Goal: Task Accomplishment & Management: Complete application form

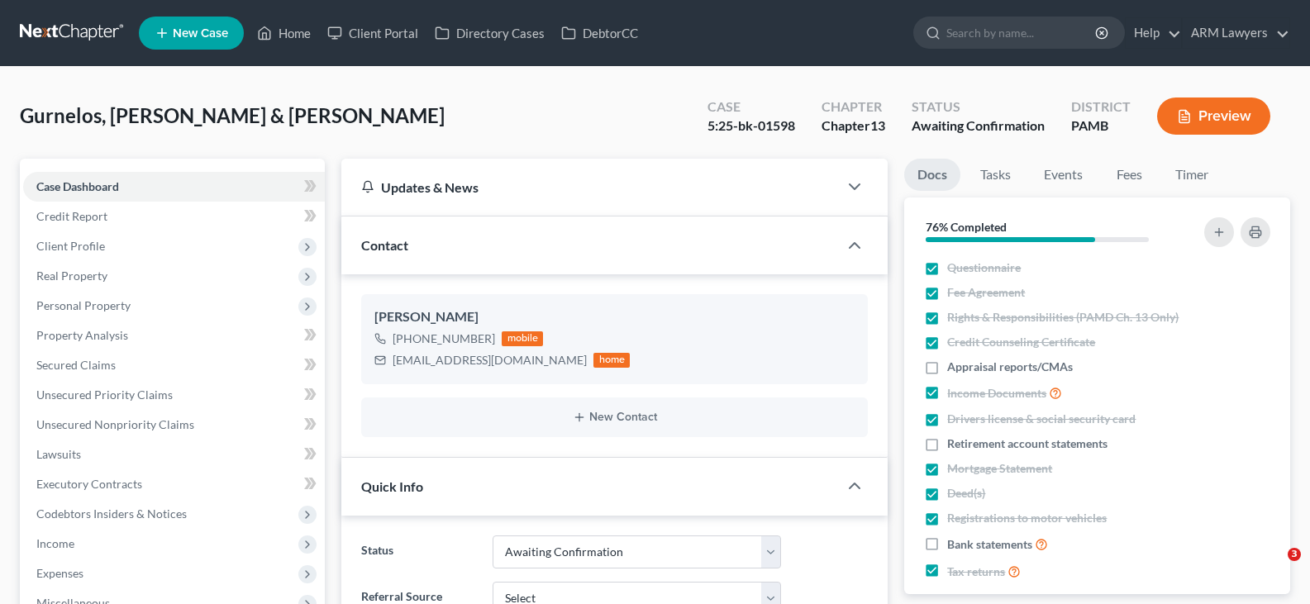
select select "1"
click at [978, 17] on input "search" at bounding box center [1021, 32] width 151 height 31
click at [999, 27] on input "search" at bounding box center [1021, 32] width 151 height 31
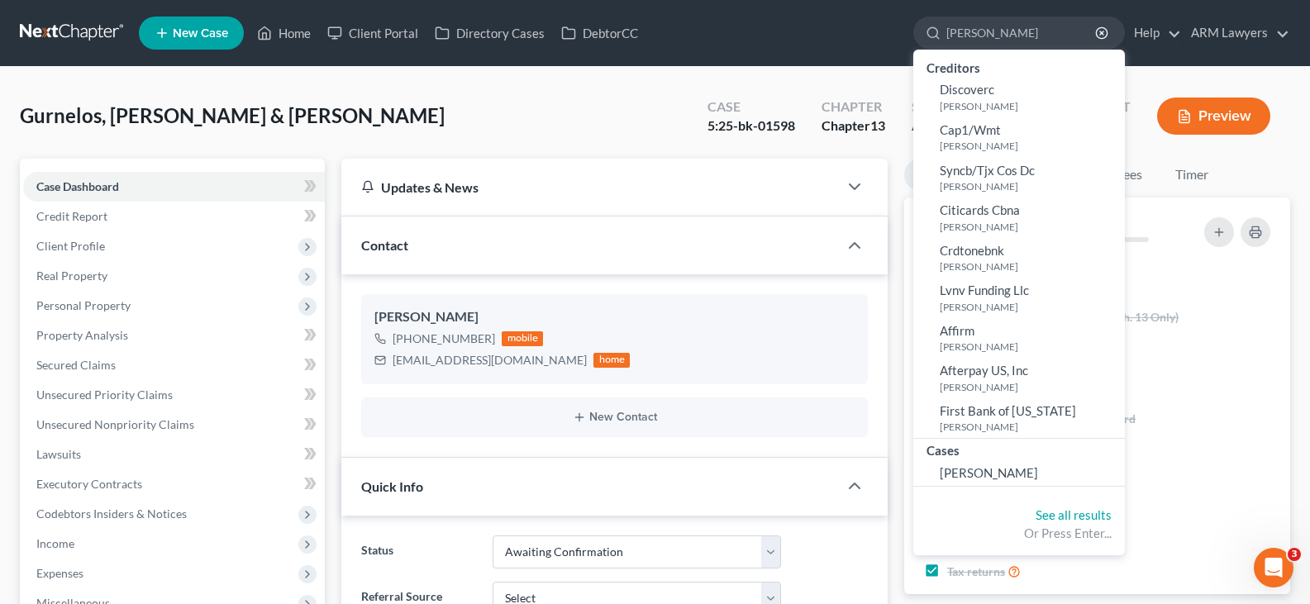
type input "[PERSON_NAME]"
click at [981, 487] on li "Cases [PERSON_NAME]" at bounding box center [1019, 463] width 212 height 48
click at [975, 476] on span "[PERSON_NAME]" at bounding box center [989, 472] width 98 height 15
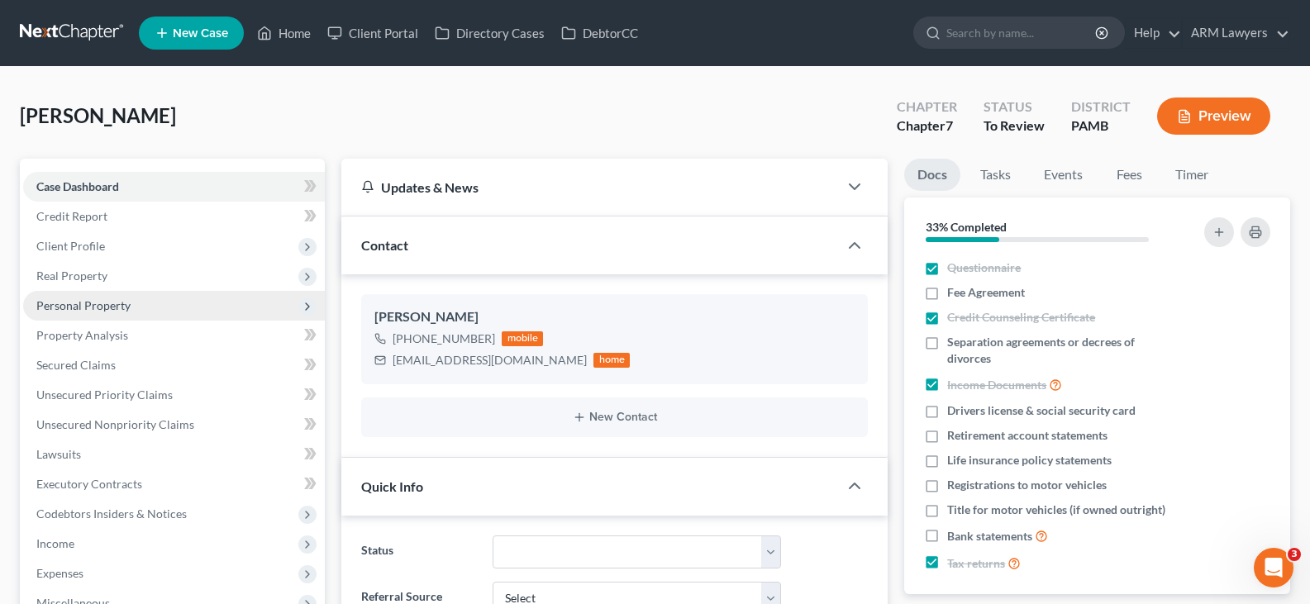
click at [126, 306] on span "Personal Property" at bounding box center [83, 305] width 94 height 14
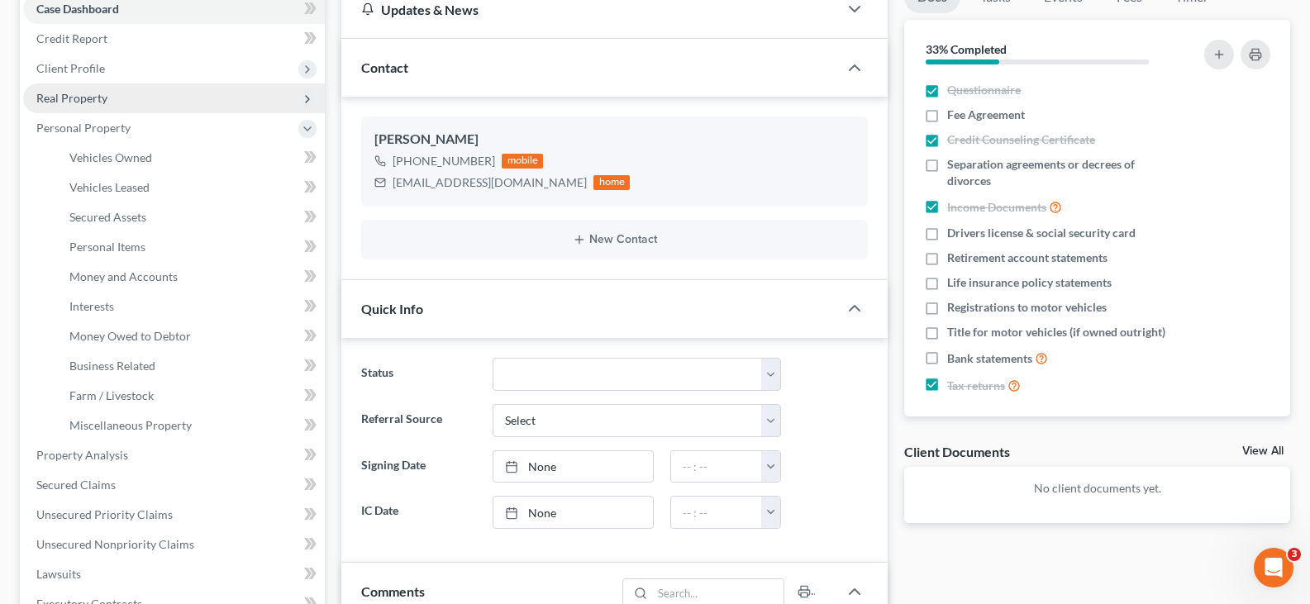
scroll to position [331, 0]
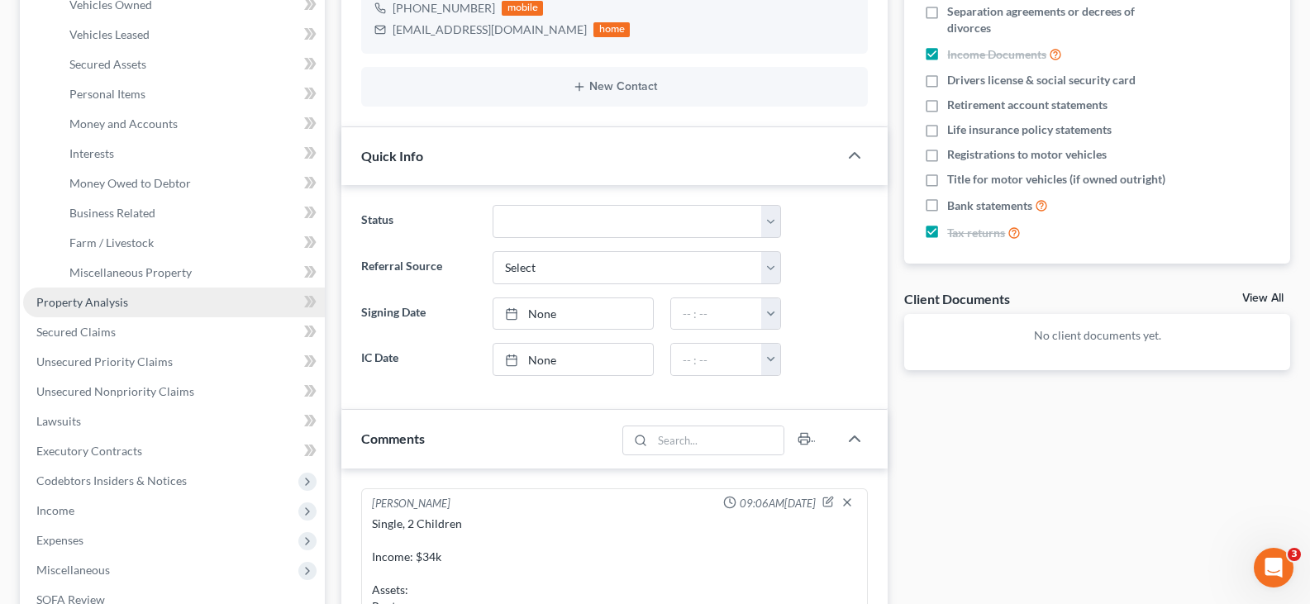
click at [126, 312] on link "Property Analysis" at bounding box center [174, 303] width 302 height 30
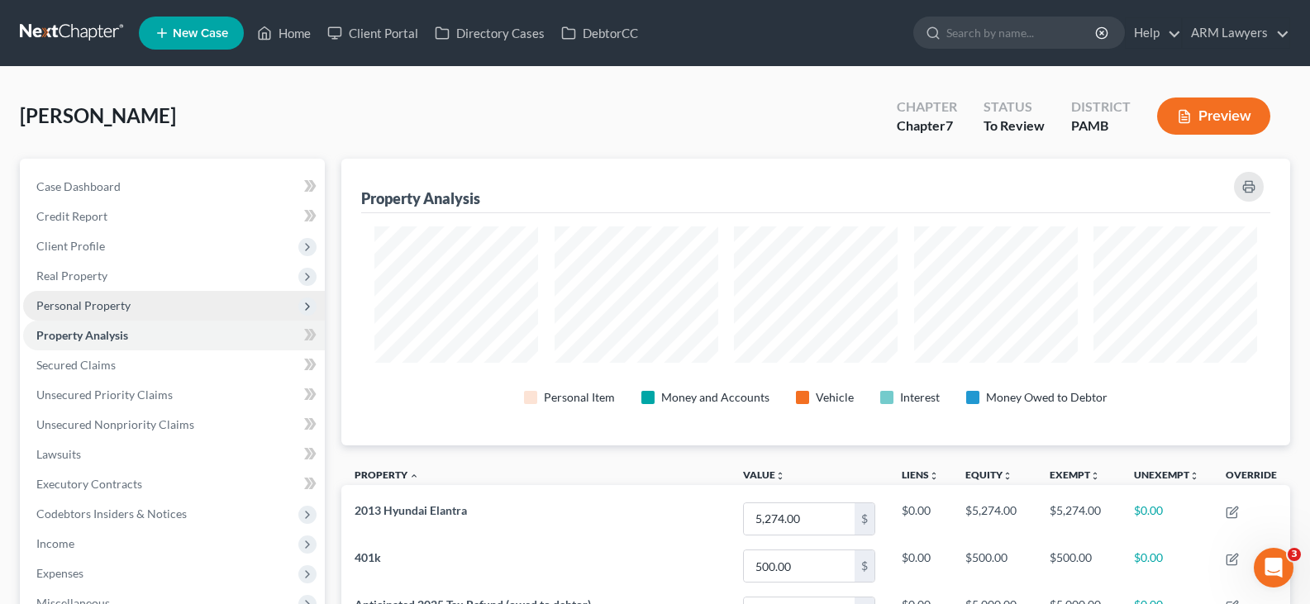
click at [126, 310] on span "Personal Property" at bounding box center [83, 305] width 94 height 14
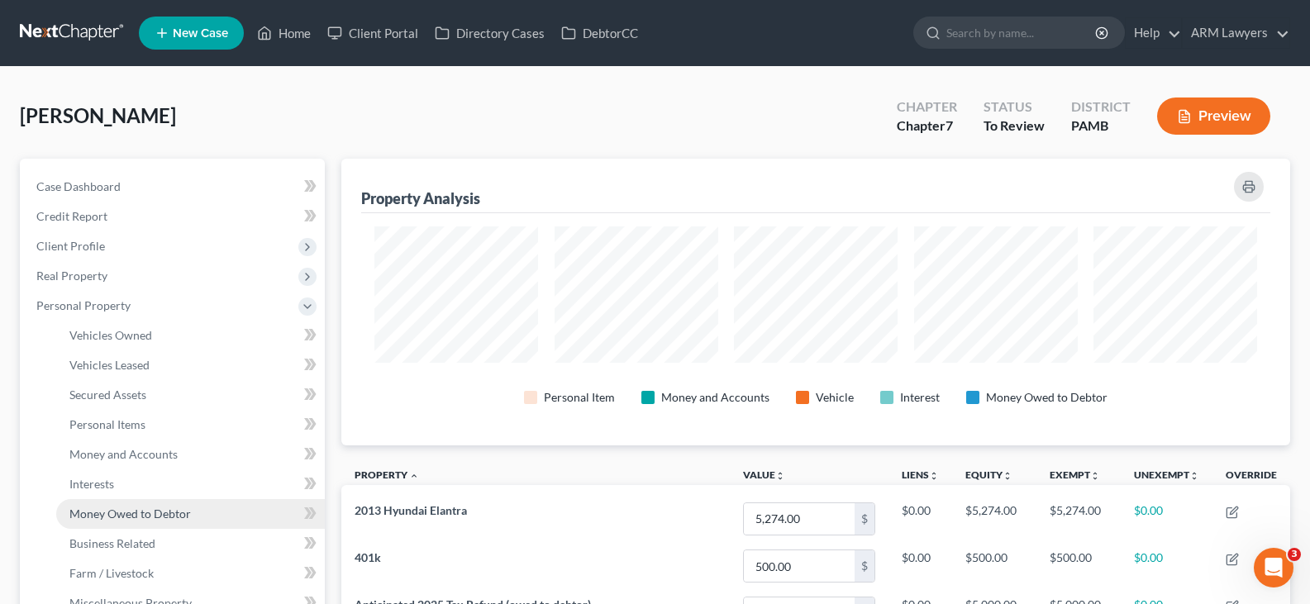
click at [148, 513] on span "Money Owed to Debtor" at bounding box center [130, 514] width 122 height 14
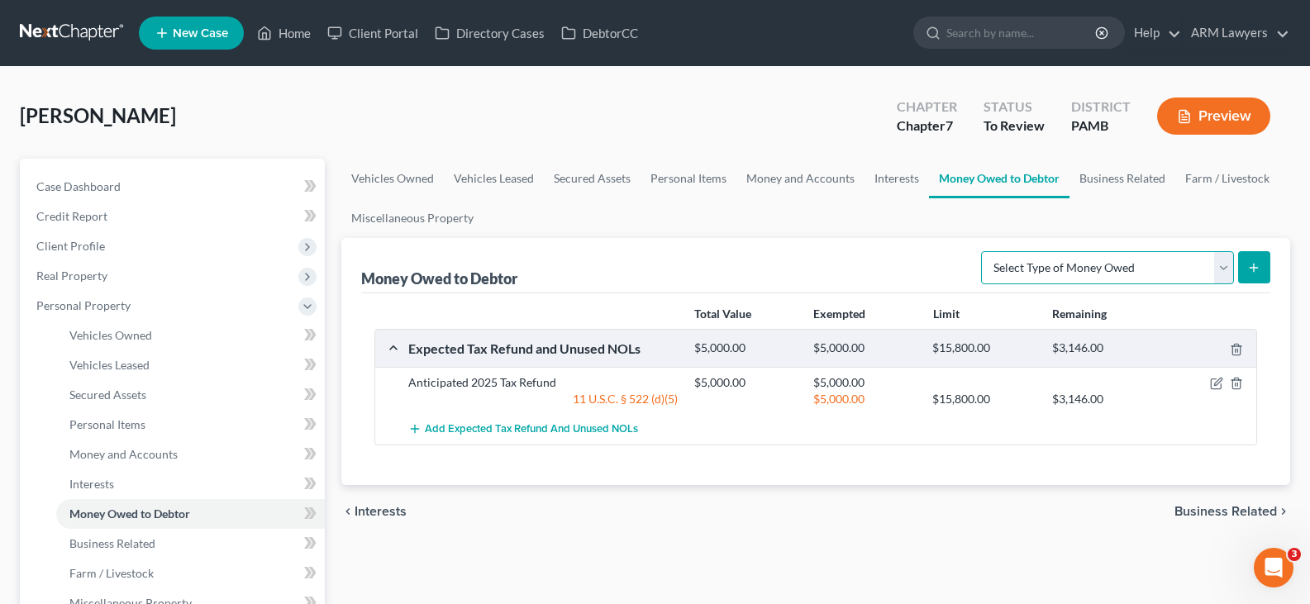
click at [1072, 277] on select "Select Type of Money Owed Accounts Receivable Alimony Child Support Claims Agai…" at bounding box center [1107, 267] width 253 height 33
select select "other_contingent_and_unliquidated_claims"
click at [984, 251] on select "Select Type of Money Owed Accounts Receivable Alimony Child Support Claims Agai…" at bounding box center [1107, 267] width 253 height 33
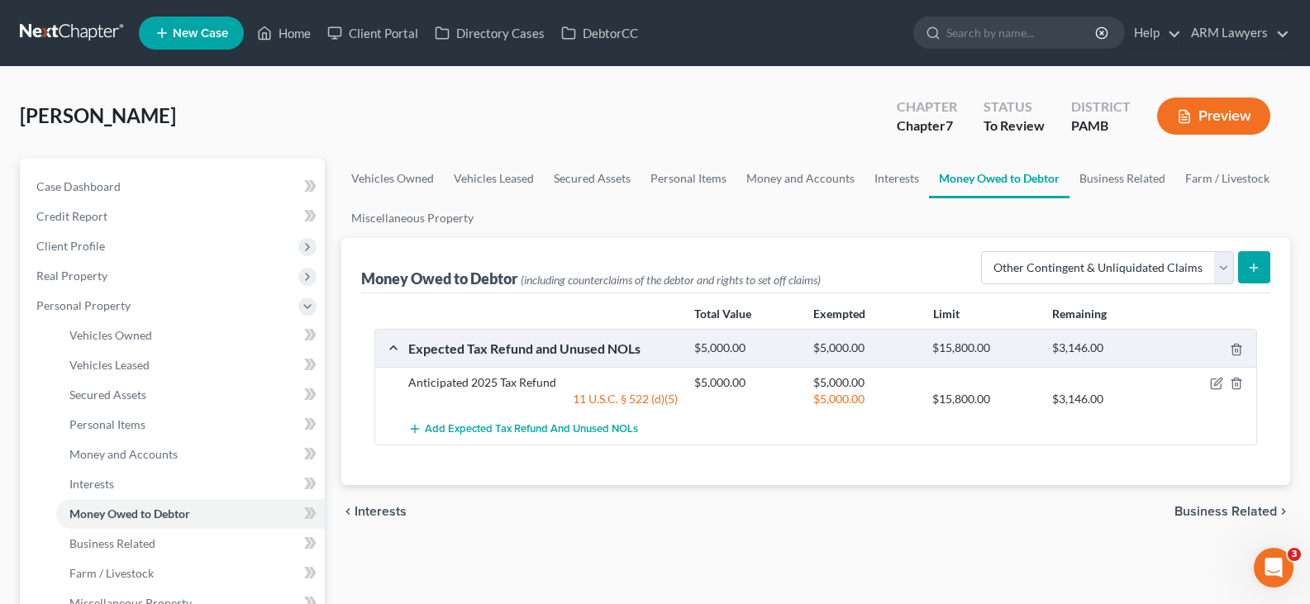
click at [1248, 257] on button "submit" at bounding box center [1254, 267] width 32 height 32
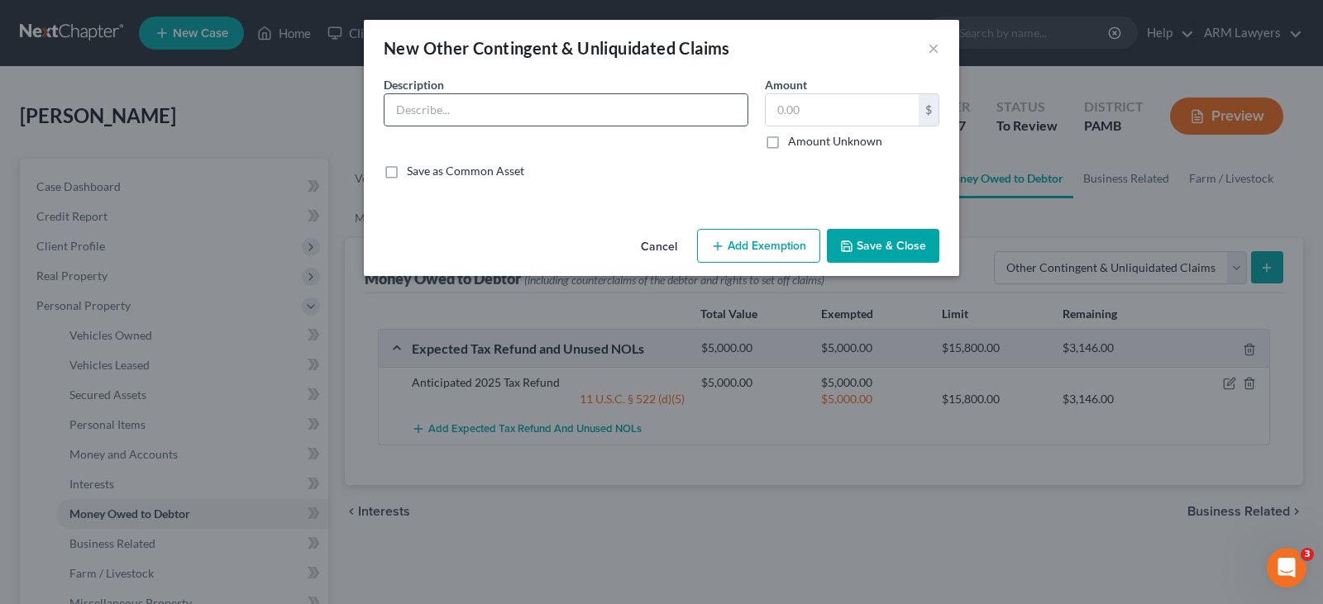
click at [570, 107] on input "text" at bounding box center [565, 109] width 363 height 31
type input "Refund from Beyond Finance"
type input "4,000"
click at [784, 256] on button "Add Exemption" at bounding box center [758, 246] width 123 height 35
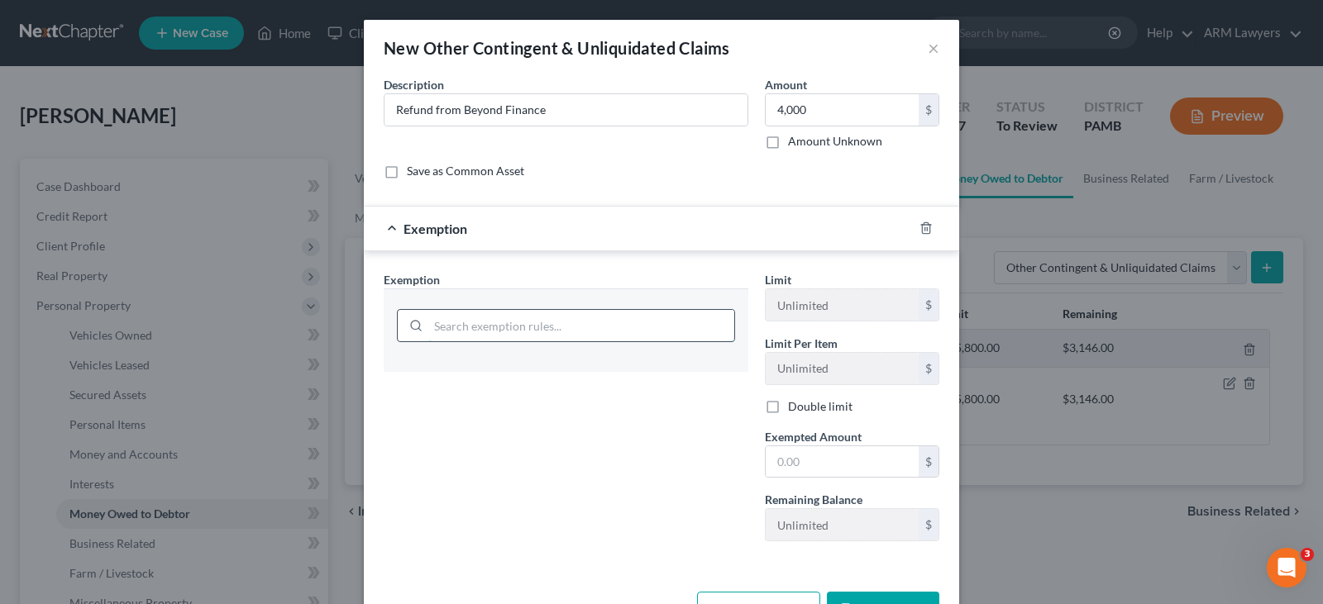
click at [580, 321] on input "search" at bounding box center [581, 325] width 306 height 31
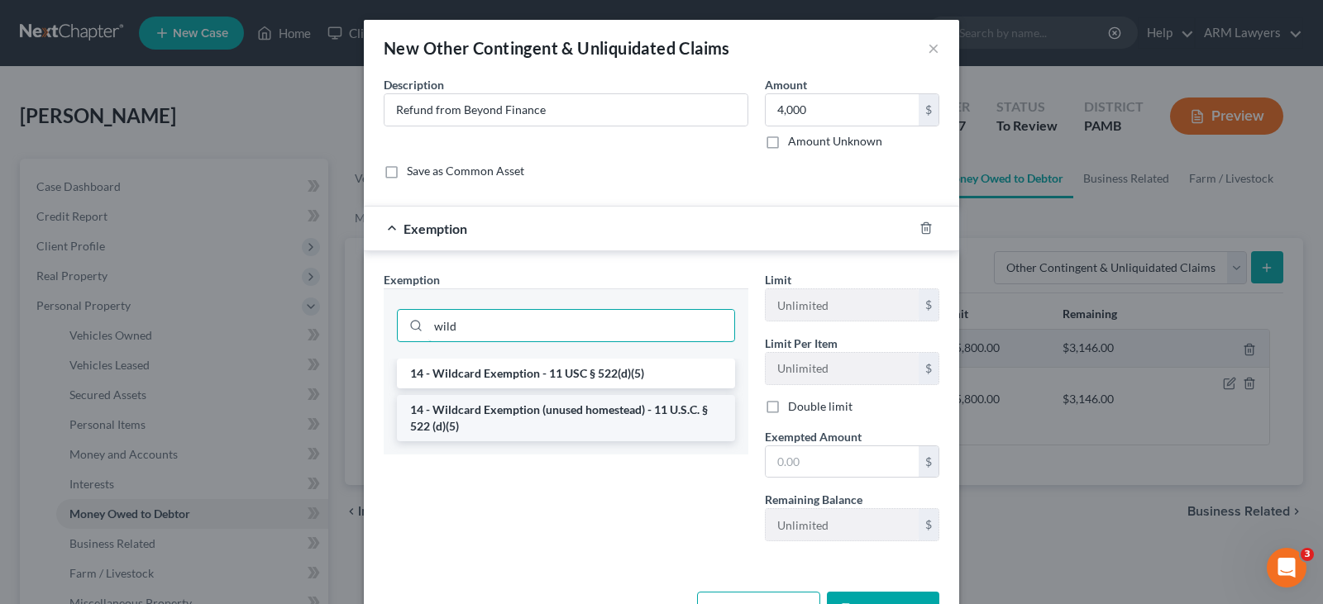
type input "wild"
click at [501, 427] on li "14 - Wildcard Exemption (unused homestead) - 11 U.S.C. § 522 (d)(5)" at bounding box center [566, 418] width 338 height 46
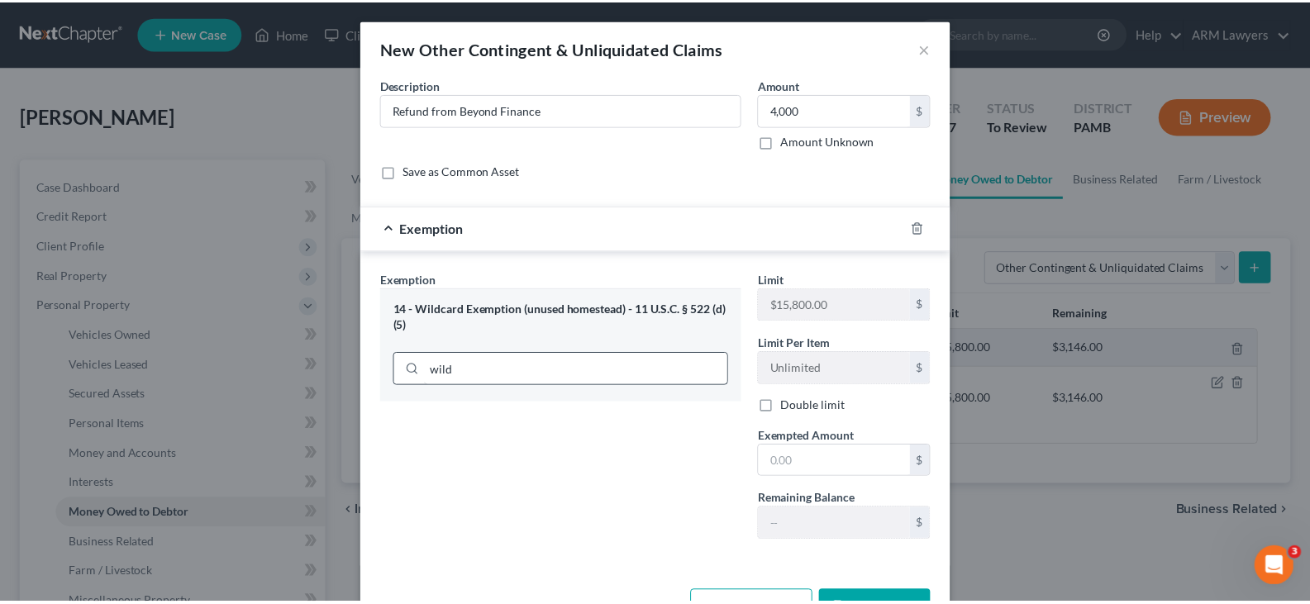
scroll to position [55, 0]
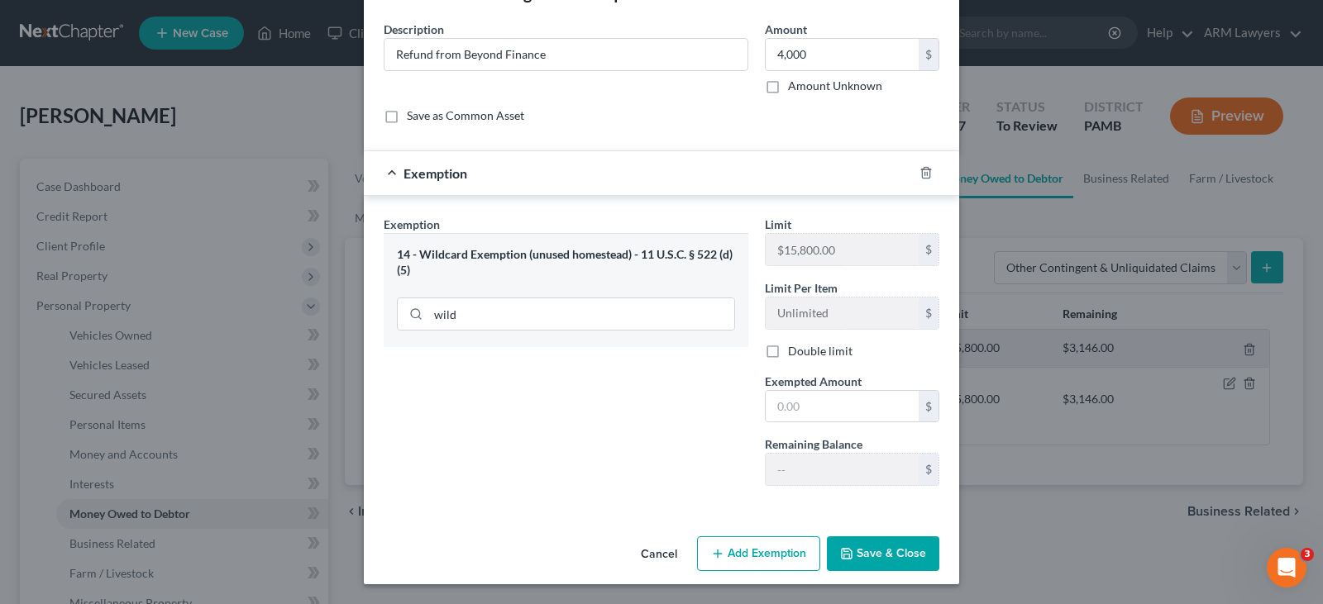
click at [851, 425] on div "Limit $15,800.00 $ Limit Per Item Unlimited $ Double limit Exempted Amount * $ …" at bounding box center [851, 358] width 191 height 284
click at [845, 415] on input "text" at bounding box center [841, 406] width 153 height 31
drag, startPoint x: 845, startPoint y: 415, endPoint x: 708, endPoint y: 404, distance: 136.8
click at [708, 404] on div "Exemption Set must be selected for CA. Exemption * 14 - Wildcard Exemption (unu…" at bounding box center [661, 358] width 572 height 284
type input "3,000"
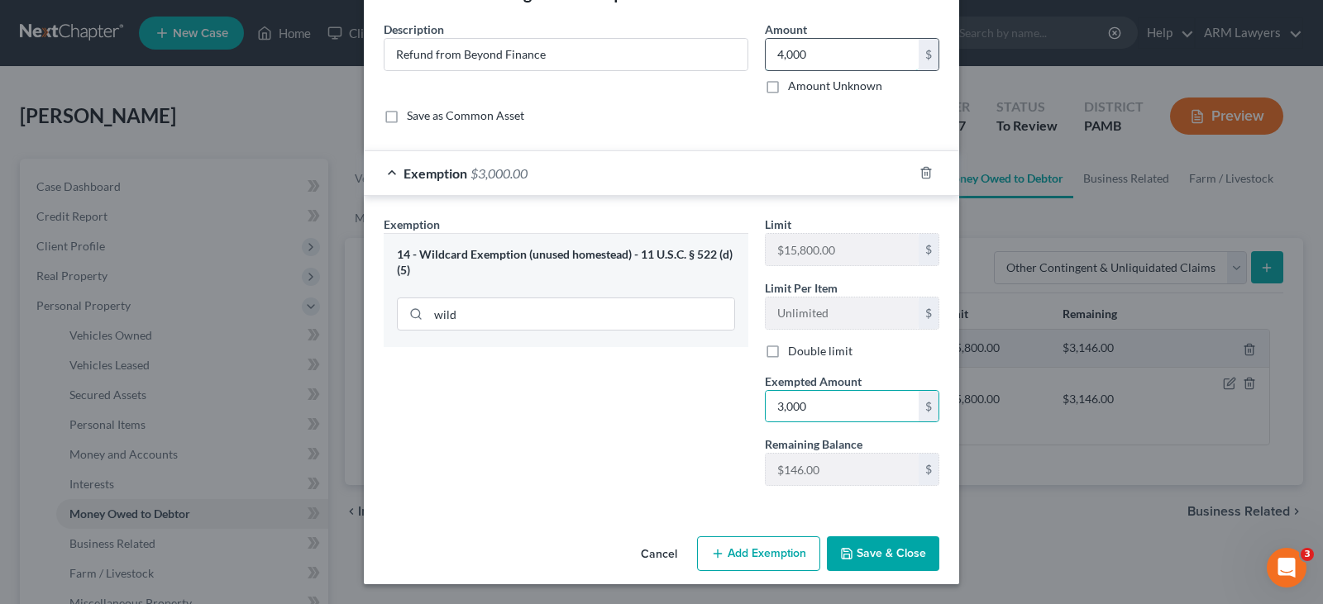
click at [794, 53] on input "4,000" at bounding box center [841, 54] width 153 height 31
type input "3,000"
click at [910, 550] on button "Save & Close" at bounding box center [883, 553] width 112 height 35
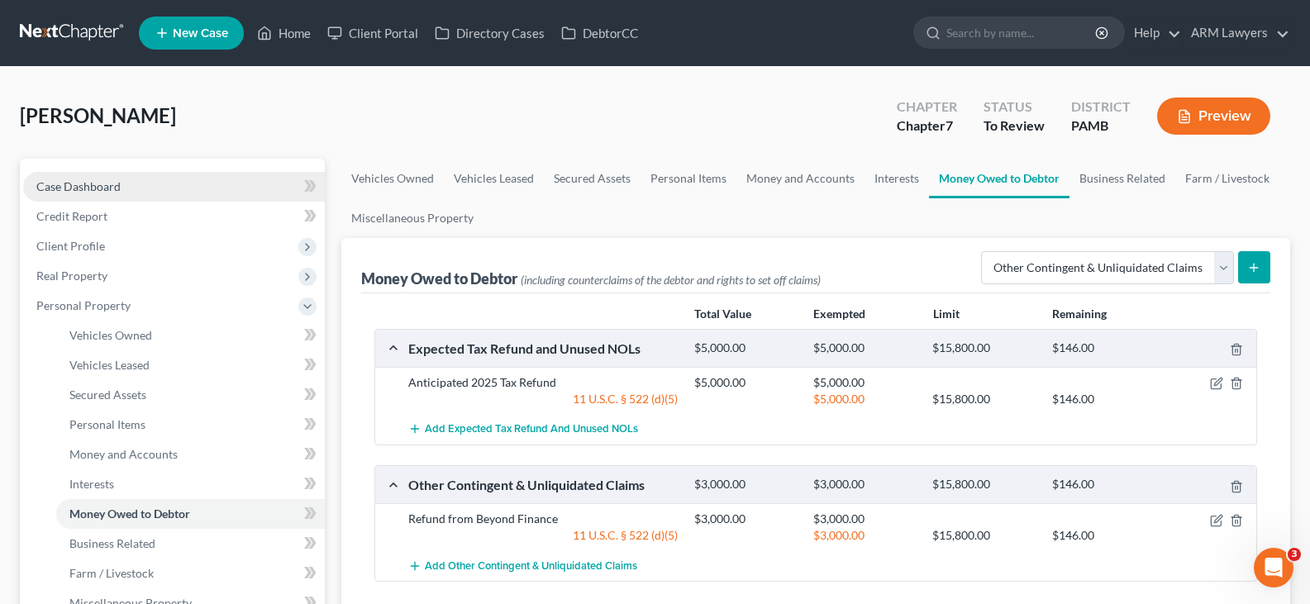
click at [88, 183] on span "Case Dashboard" at bounding box center [78, 186] width 84 height 14
